Goal: Task Accomplishment & Management: Use online tool/utility

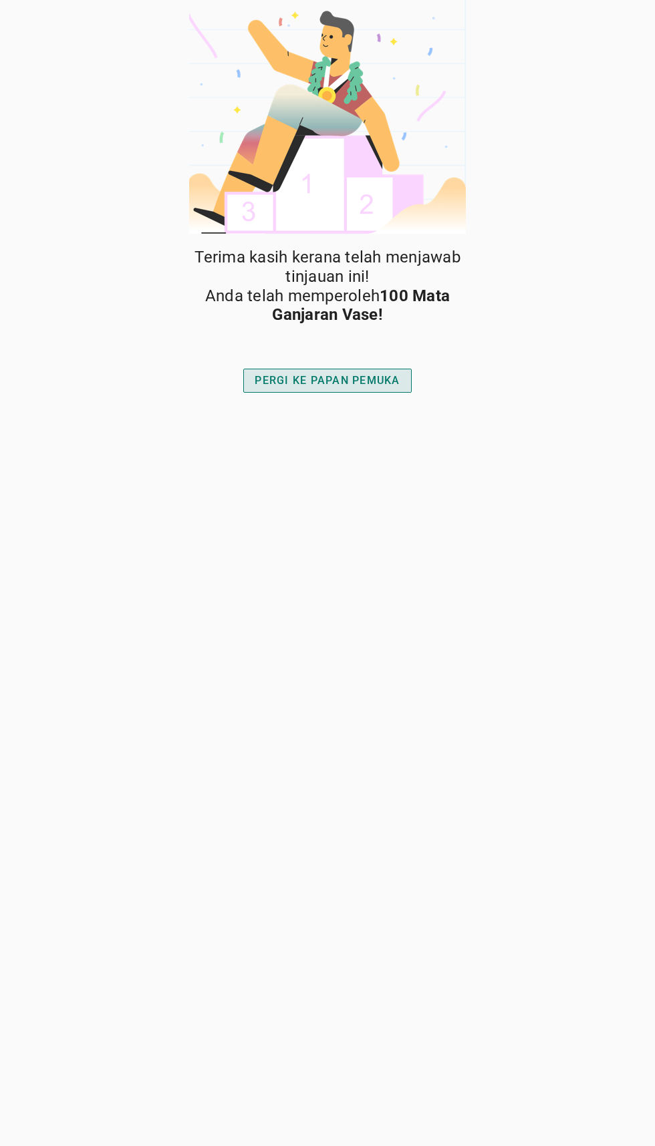
click at [359, 377] on div "PERGI KE PAPAN PEMUKA" at bounding box center [326, 381] width 145 height 16
